Goal: Task Accomplishment & Management: Complete application form

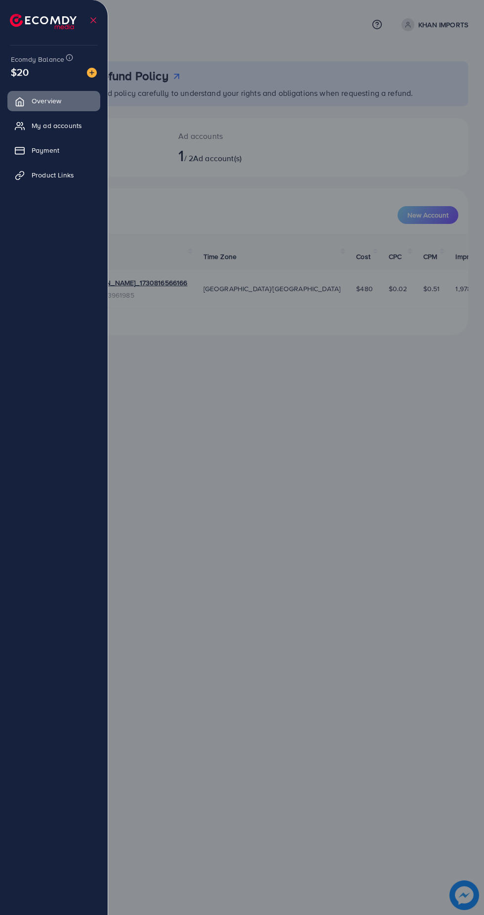
click at [78, 178] on link "Product Links" at bounding box center [53, 175] width 93 height 20
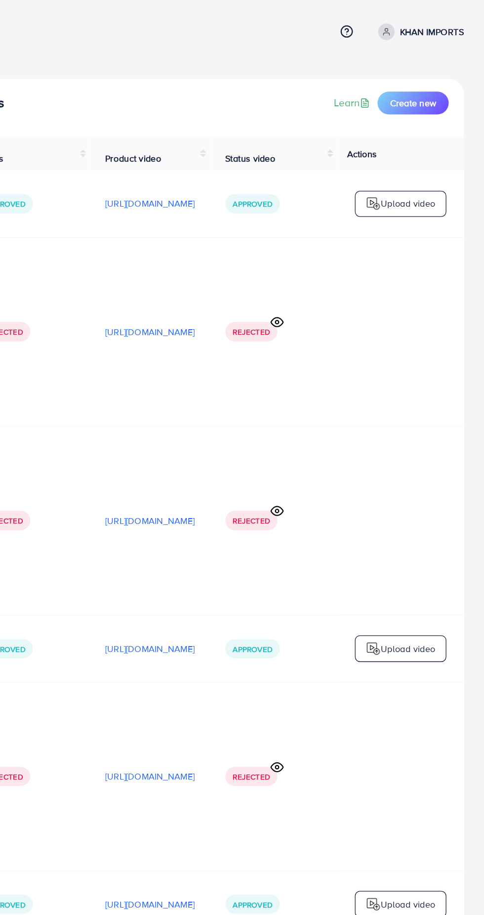
click at [444, 82] on span "Create new" at bounding box center [429, 80] width 36 height 10
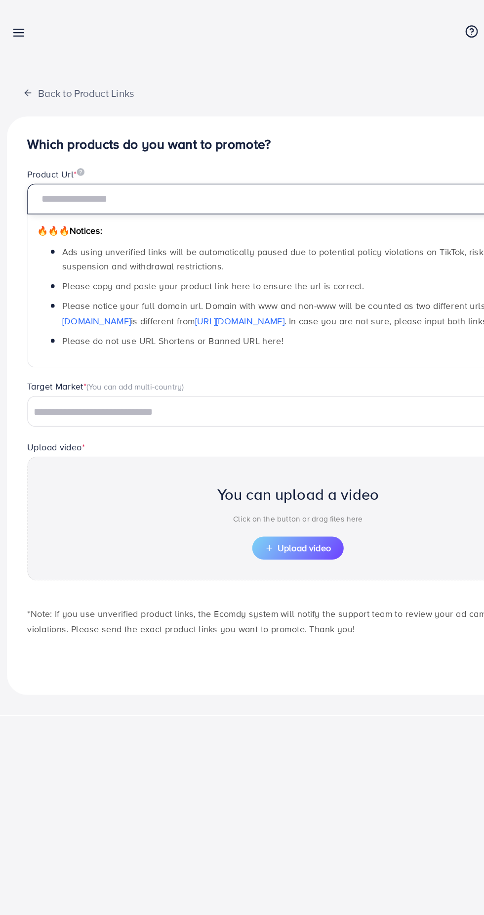
click at [299, 156] on input "text" at bounding box center [242, 155] width 421 height 24
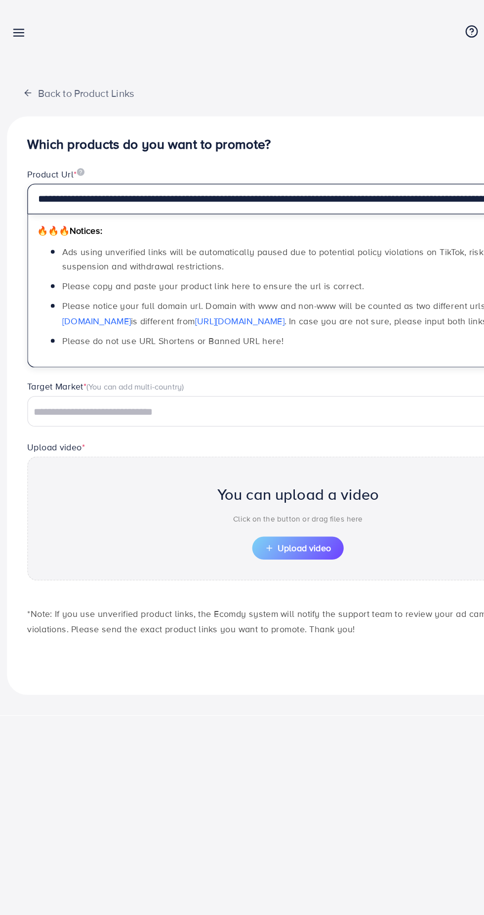
scroll to position [0, 193]
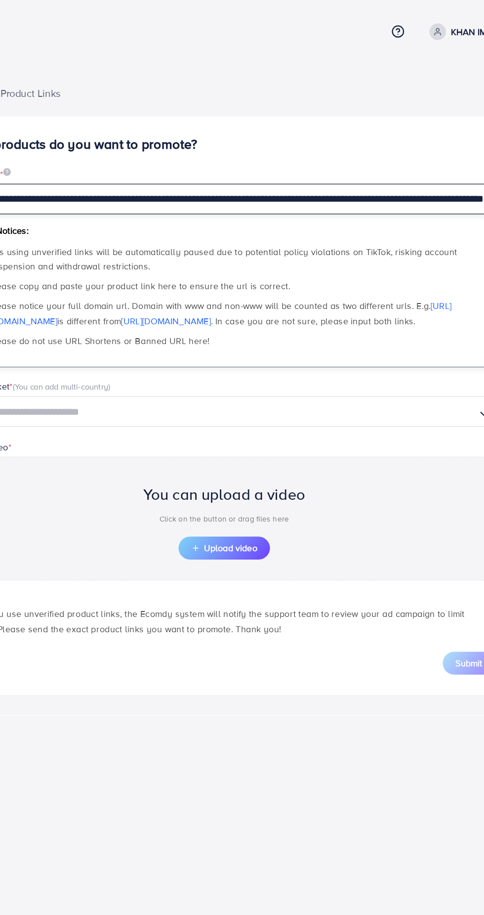
type input "**********"
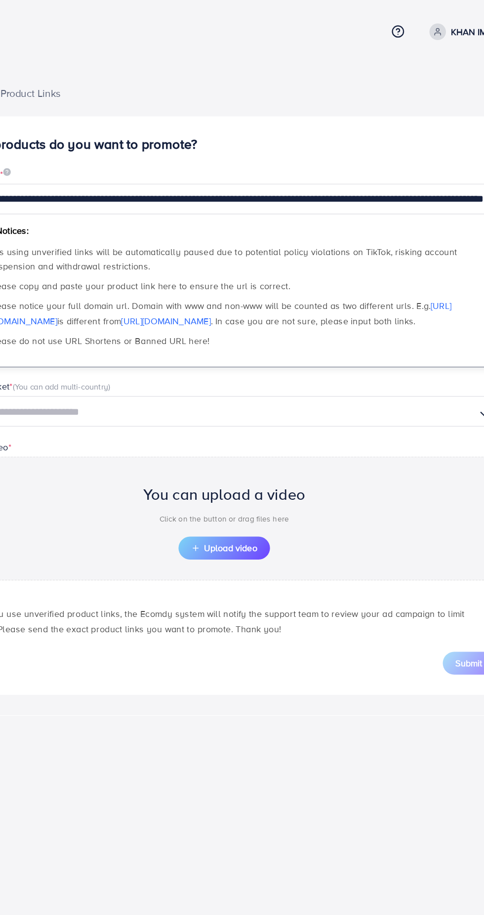
click at [337, 321] on input "Search for option" at bounding box center [235, 320] width 404 height 15
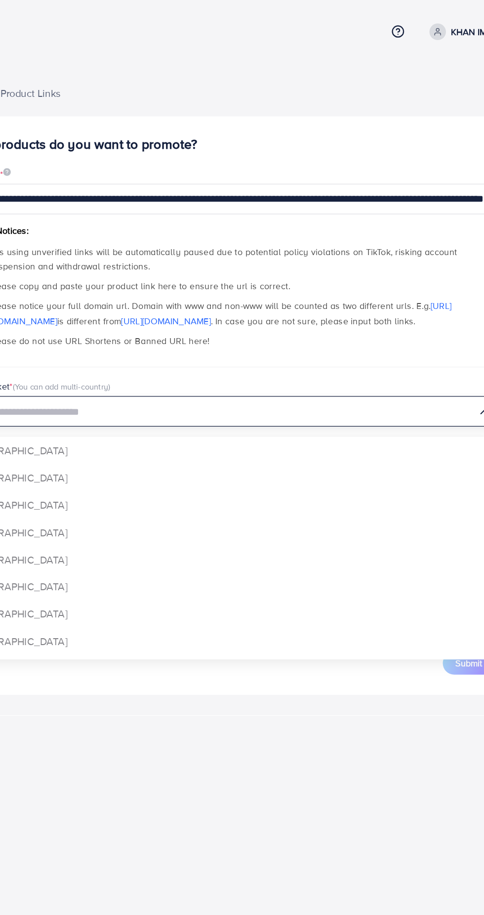
scroll to position [0, 0]
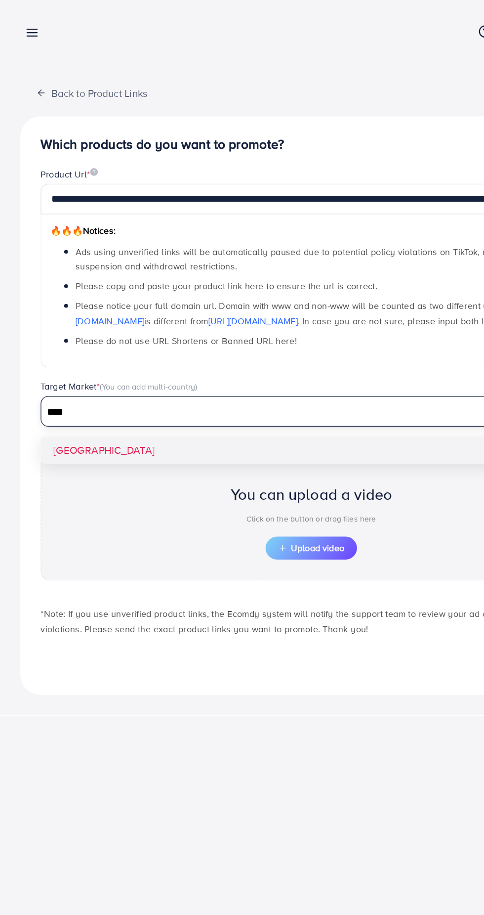
type input "****"
click at [299, 354] on div "**********" at bounding box center [242, 315] width 453 height 450
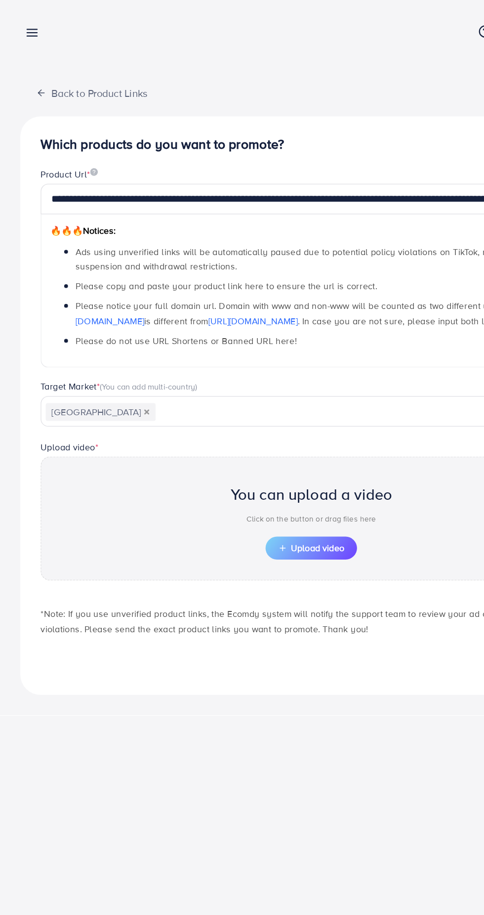
click at [276, 420] on div "You can upload a video Click on the button or drag files here Upload video" at bounding box center [242, 403] width 421 height 96
click at [261, 429] on span "Upload video" at bounding box center [241, 426] width 51 height 7
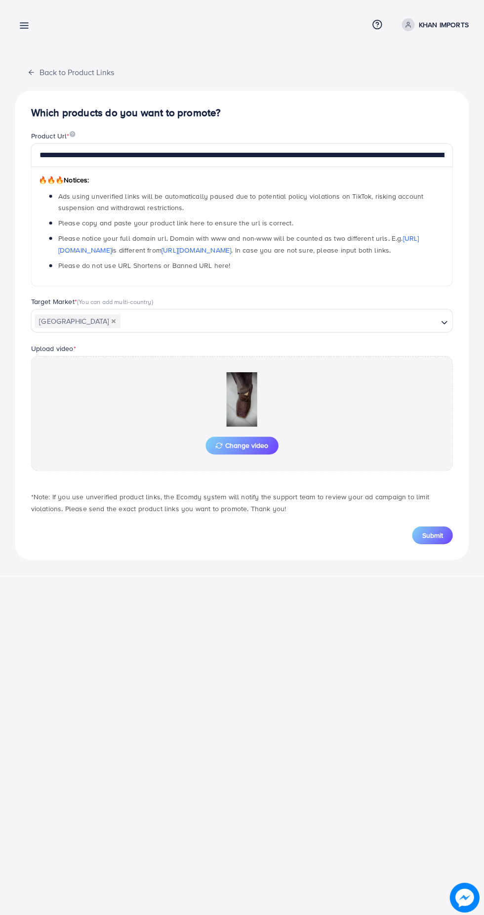
click at [440, 535] on span "Submit" at bounding box center [432, 534] width 21 height 10
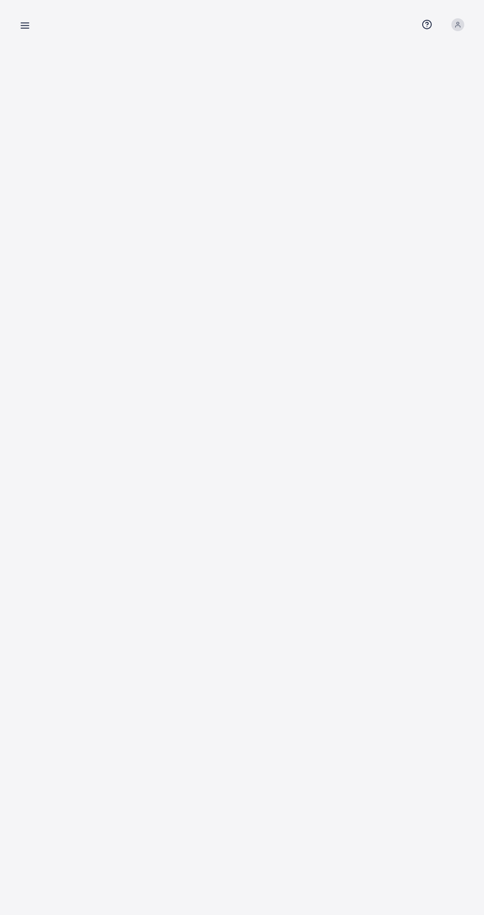
click at [25, 28] on line at bounding box center [25, 28] width 8 height 0
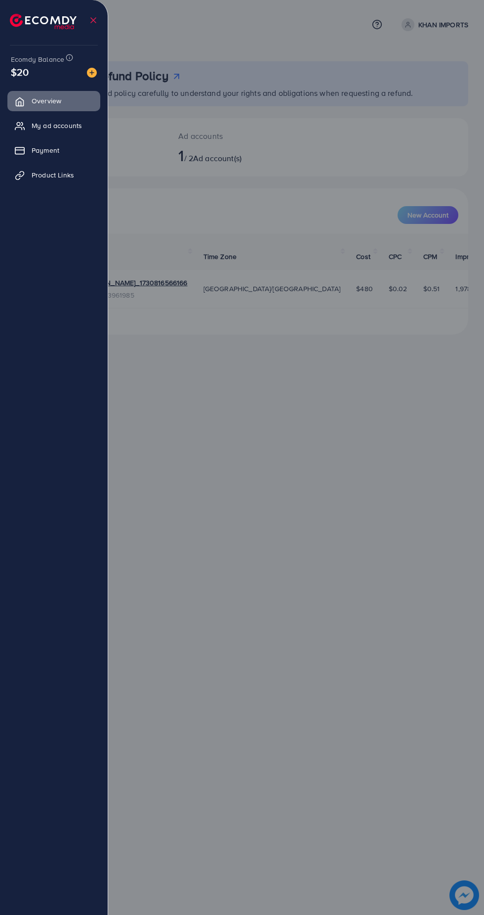
click at [73, 205] on ul "Overview My ad accounts Payment Product Links" at bounding box center [54, 475] width 108 height 777
click at [73, 176] on span "Product Links" at bounding box center [53, 175] width 43 height 10
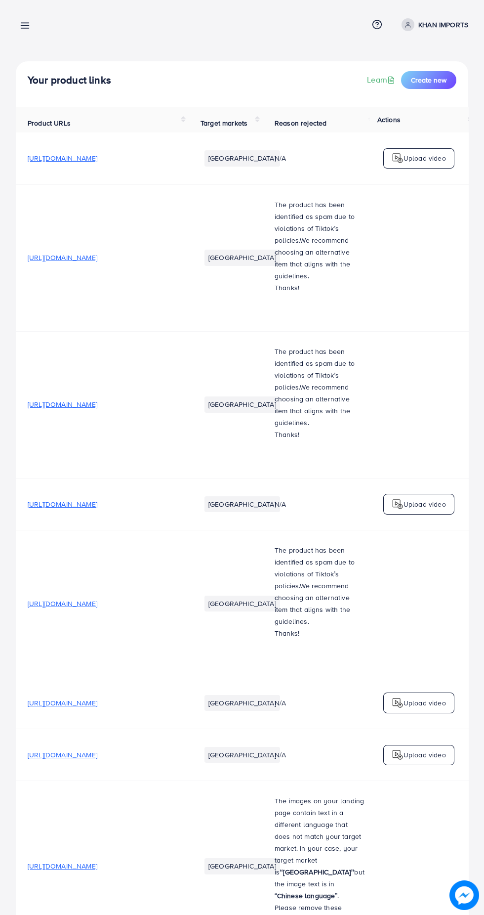
click at [446, 76] on span "Create new" at bounding box center [429, 80] width 36 height 10
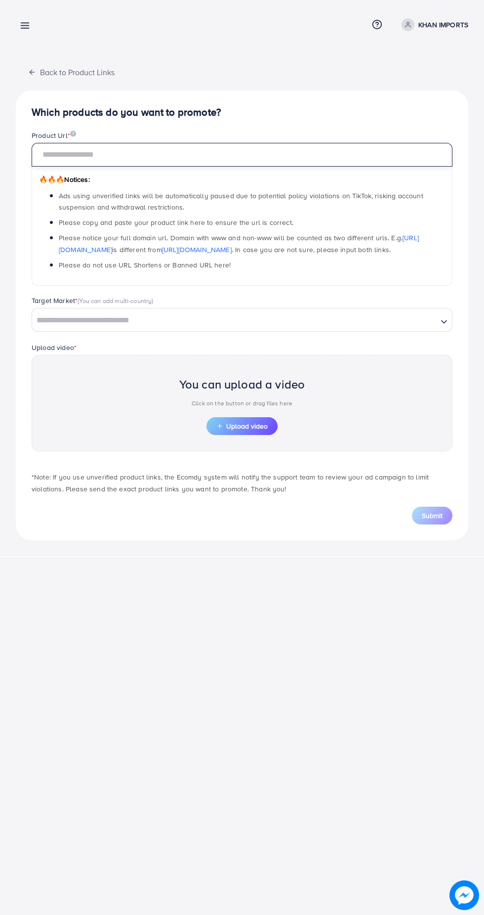
click at [354, 156] on input "text" at bounding box center [242, 155] width 421 height 24
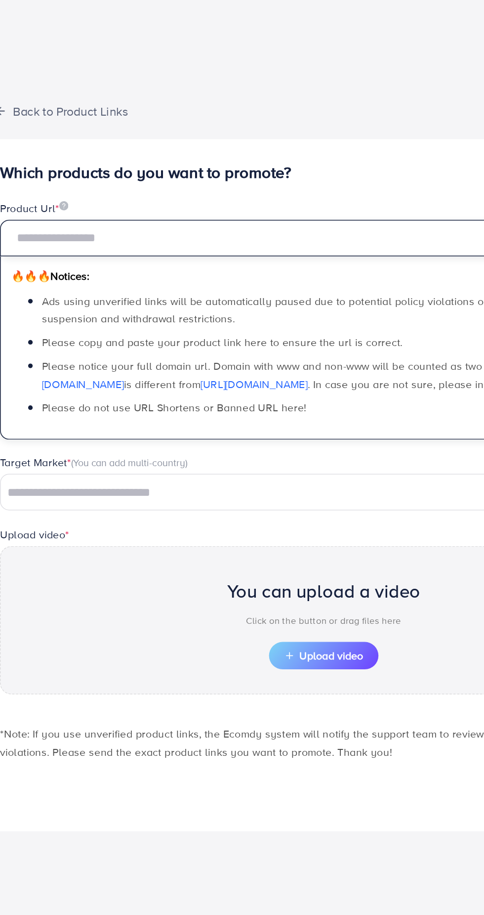
click at [300, 157] on input "text" at bounding box center [242, 155] width 421 height 24
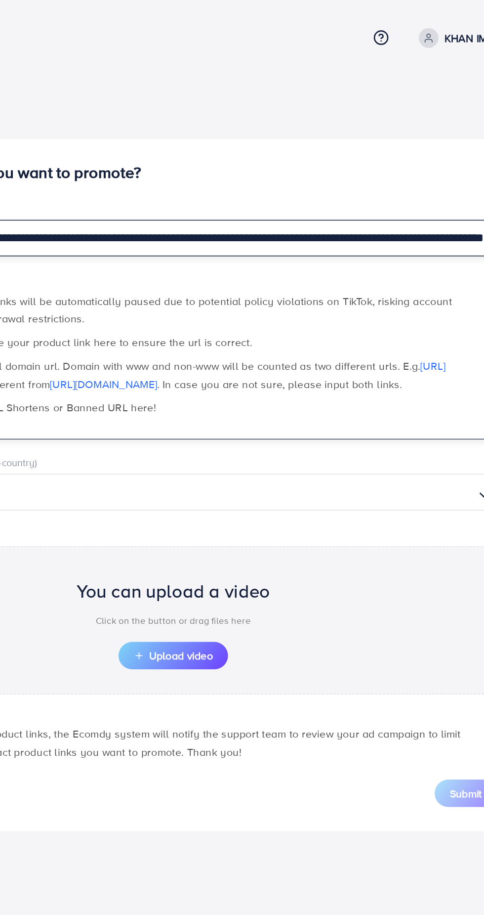
scroll to position [0, 119]
type input "**********"
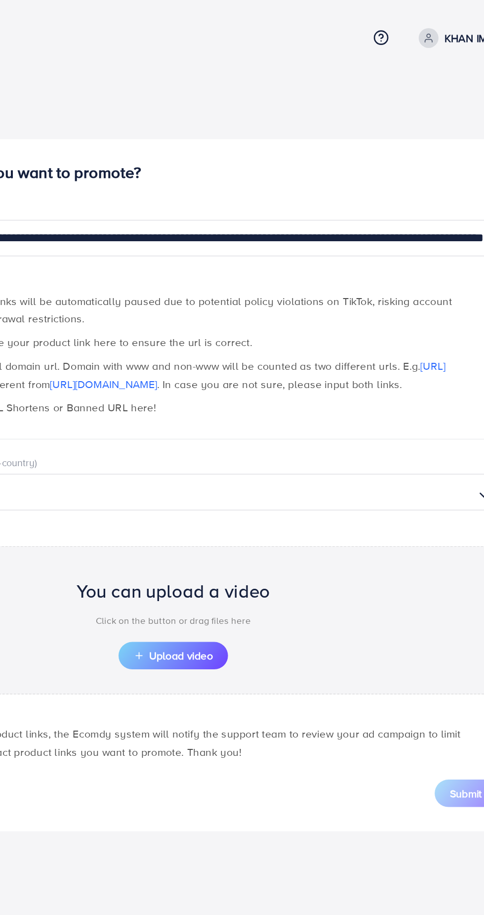
scroll to position [0, 0]
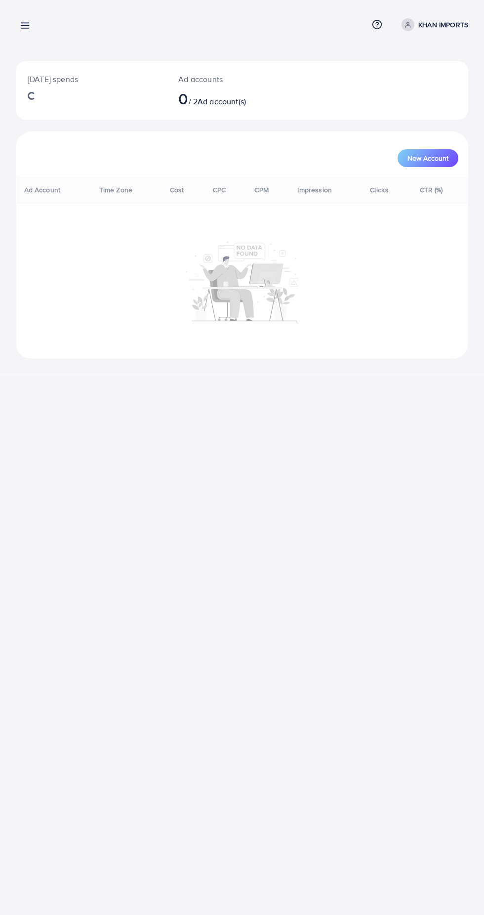
click at [25, 26] on line at bounding box center [25, 26] width 8 height 0
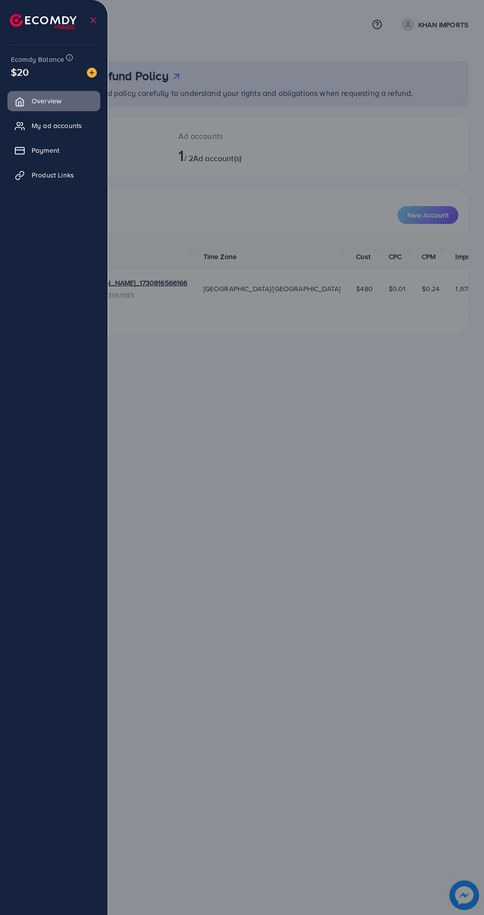
click at [64, 179] on span "Product Links" at bounding box center [53, 175] width 43 height 10
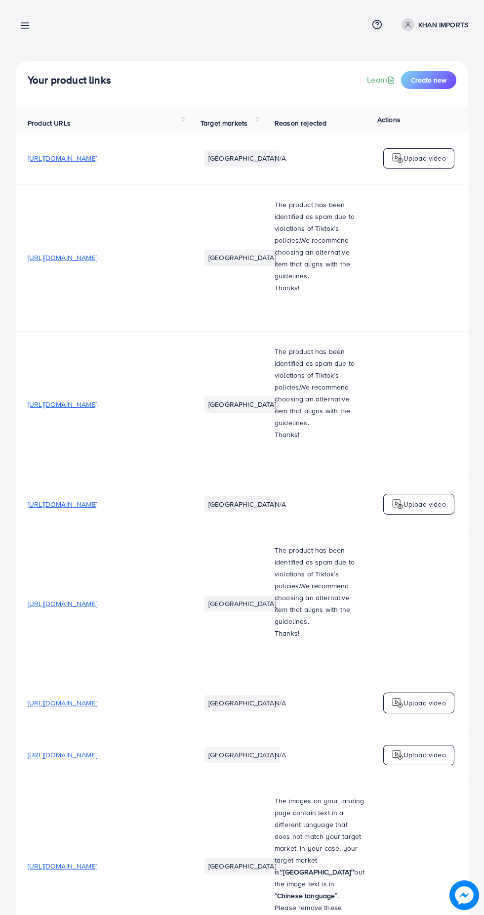
click at [432, 80] on span "Create new" at bounding box center [429, 80] width 36 height 10
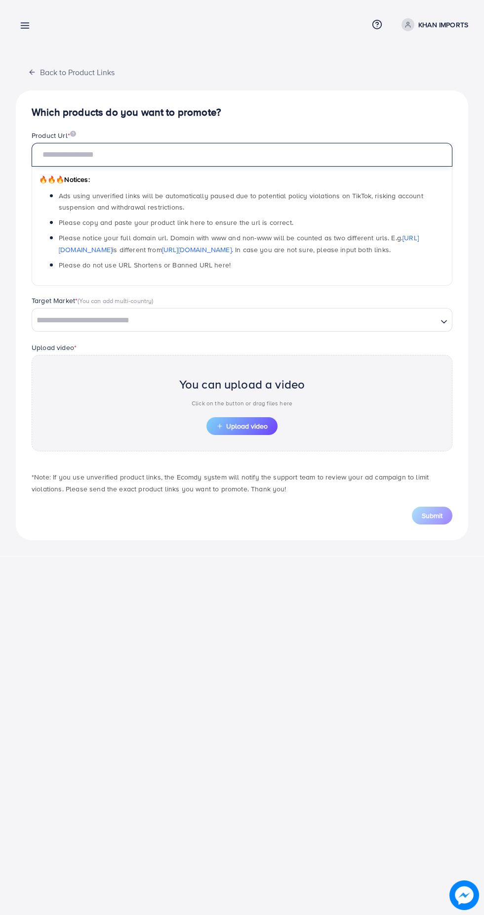
click at [330, 156] on input "text" at bounding box center [242, 155] width 421 height 24
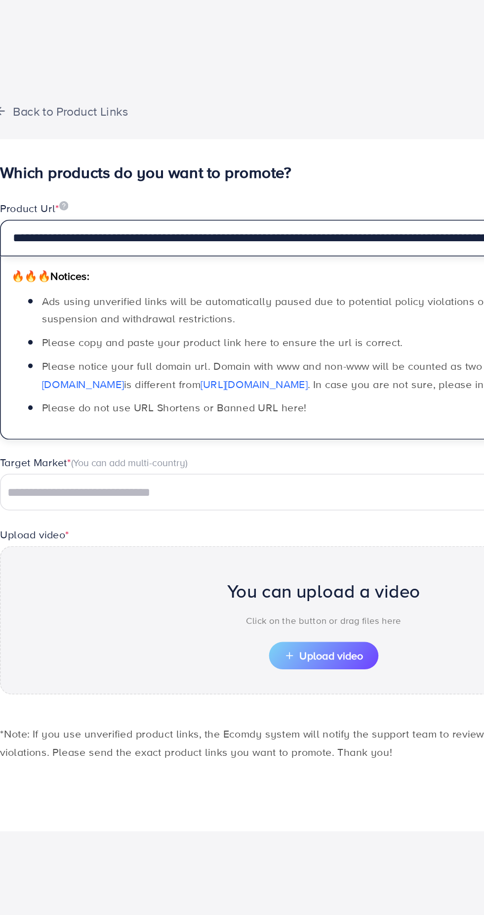
scroll to position [0, 196]
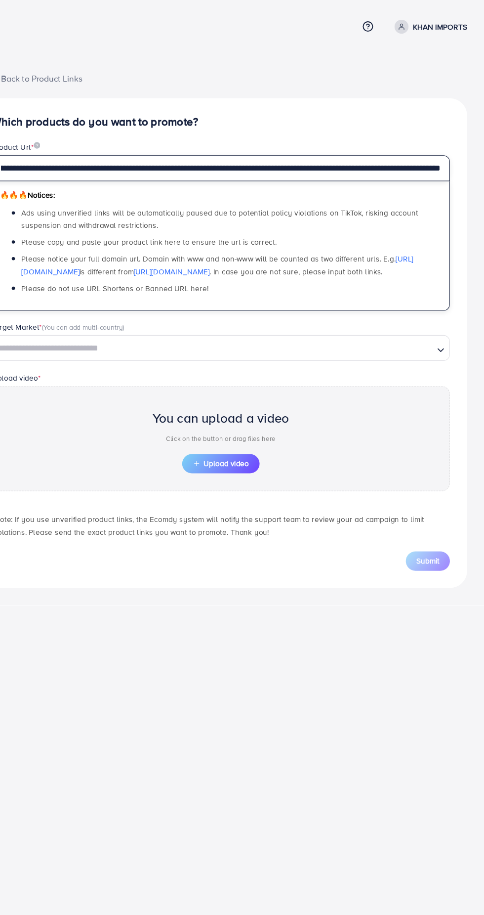
type input "**********"
click at [347, 319] on input "Search for option" at bounding box center [235, 320] width 404 height 15
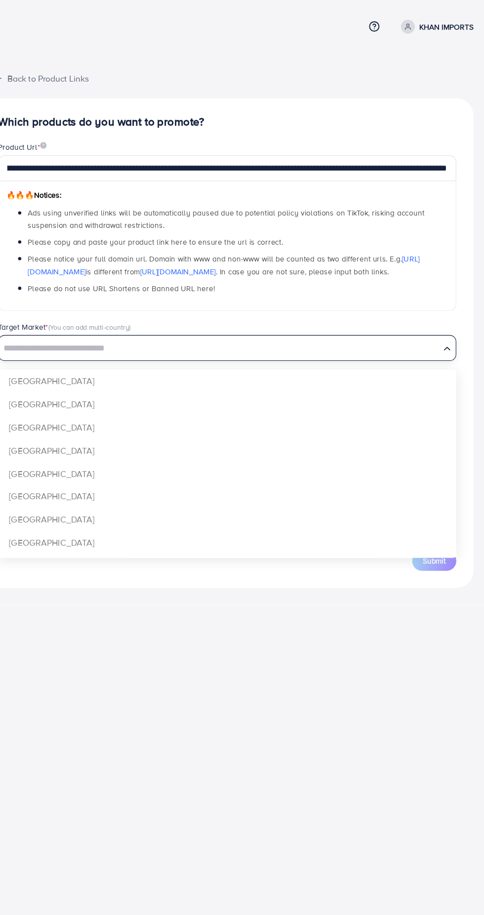
scroll to position [0, 0]
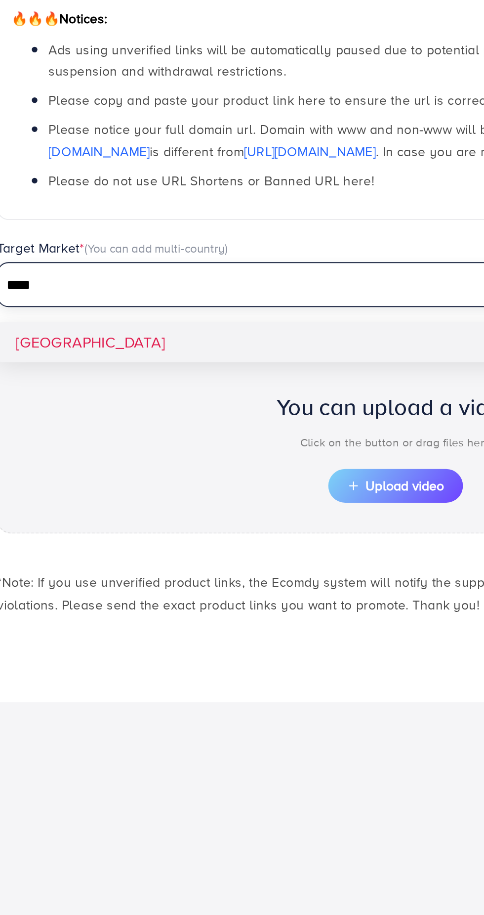
type input "****"
click at [242, 350] on div "**********" at bounding box center [242, 315] width 453 height 450
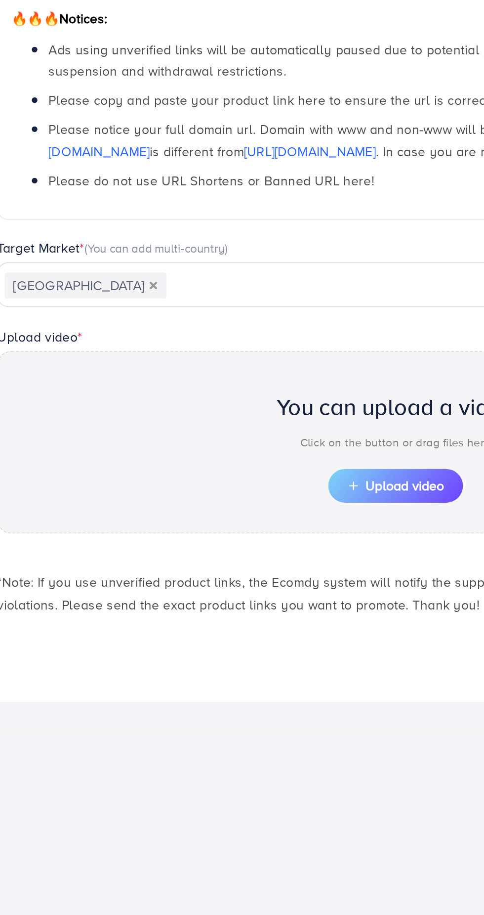
click at [241, 421] on button "Upload video" at bounding box center [242, 426] width 71 height 18
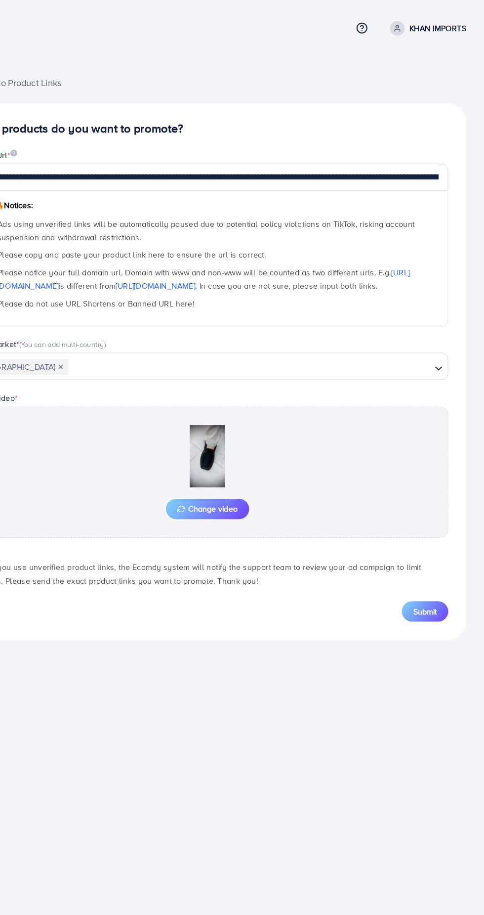
click at [437, 530] on span "Submit" at bounding box center [432, 534] width 21 height 10
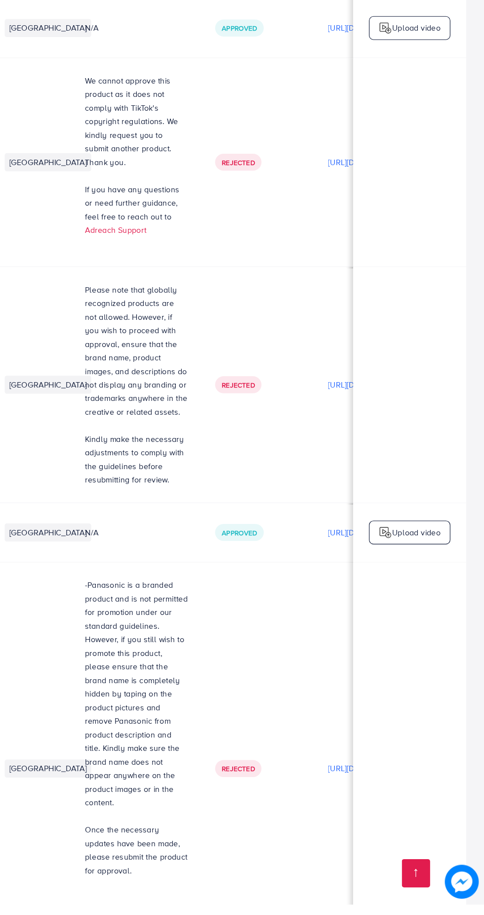
scroll to position [0, 142]
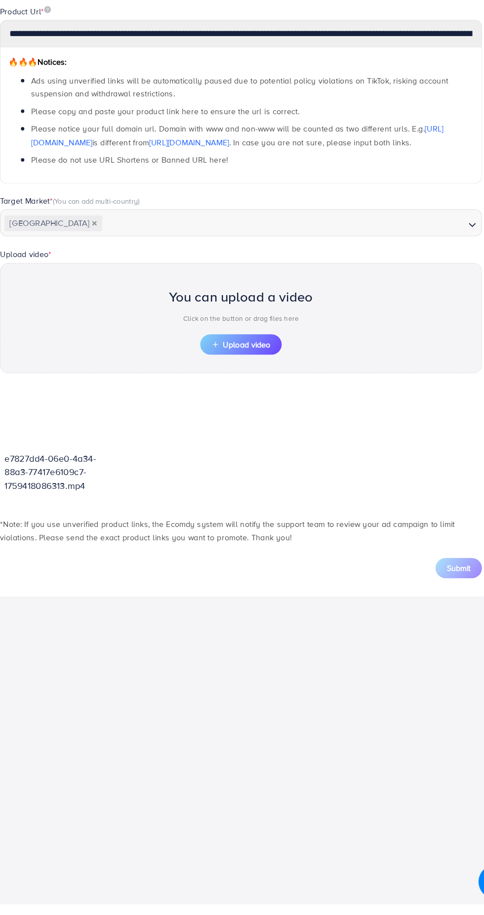
click at [256, 426] on span "Upload video" at bounding box center [241, 426] width 51 height 7
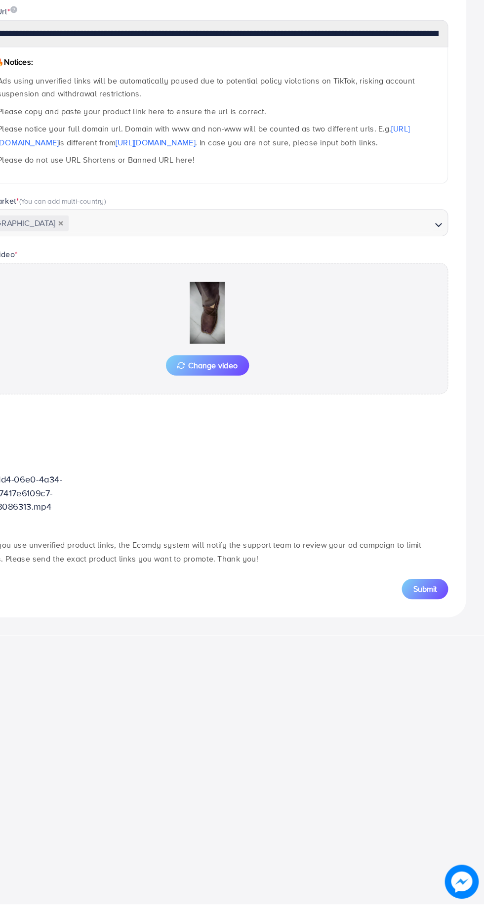
click at [446, 635] on button "Submit" at bounding box center [432, 640] width 41 height 18
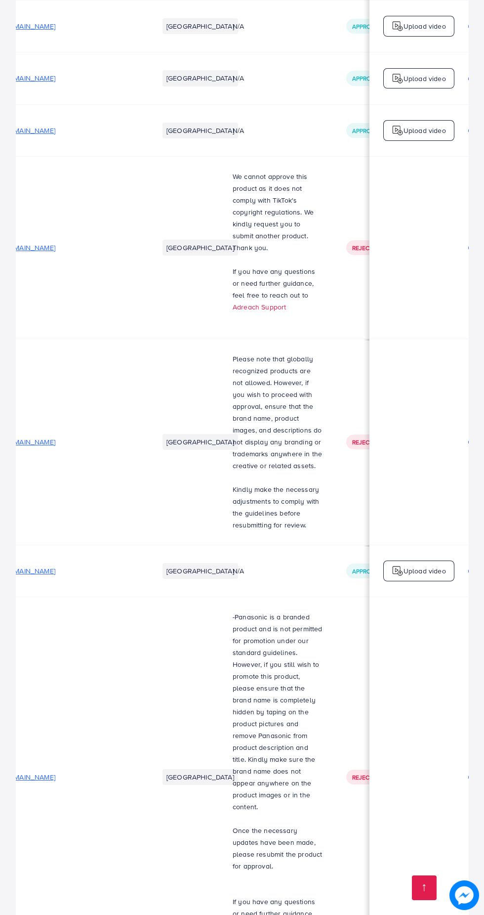
scroll to position [5325, 0]
